Goal: Task Accomplishment & Management: Manage account settings

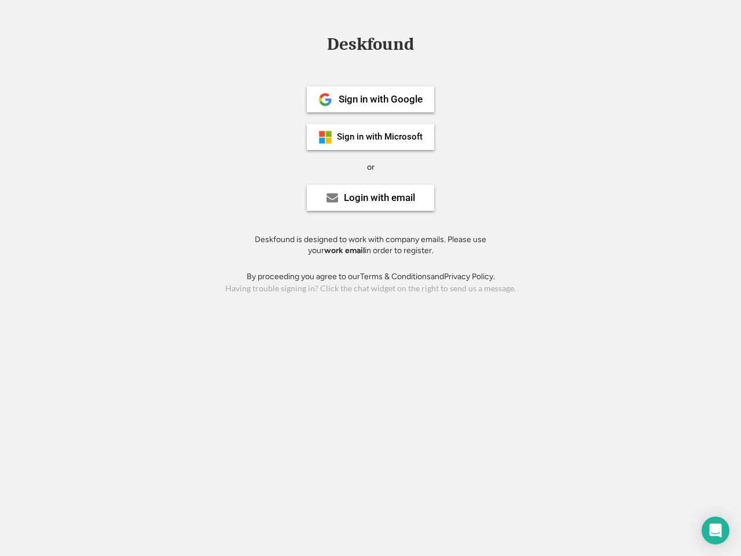
click at [371, 166] on div "or" at bounding box center [371, 168] width 8 height 12
click at [371, 46] on div "Deskfound" at bounding box center [370, 44] width 98 height 18
click at [317, 43] on div "Deskfound" at bounding box center [370, 46] width 741 height 22
click at [371, 46] on div "Deskfound" at bounding box center [370, 44] width 98 height 18
click at [371, 167] on div "or" at bounding box center [371, 168] width 8 height 12
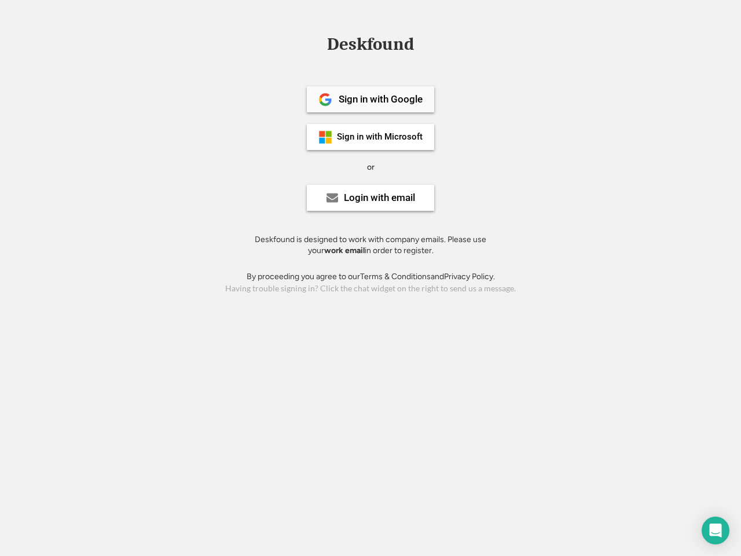
click at [371, 99] on div "Sign in with Google" at bounding box center [381, 99] width 84 height 10
click at [380, 99] on div "Sign in with Google" at bounding box center [381, 99] width 84 height 10
click at [325, 100] on img at bounding box center [326, 100] width 14 height 14
click at [371, 137] on div "Sign in with Microsoft" at bounding box center [380, 137] width 86 height 9
click at [380, 137] on div "Sign in with Microsoft" at bounding box center [380, 137] width 86 height 9
